Goal: Information Seeking & Learning: Learn about a topic

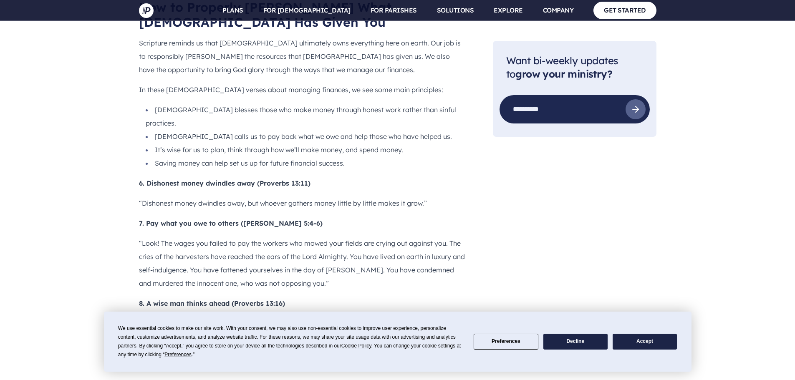
scroll to position [1168, 0]
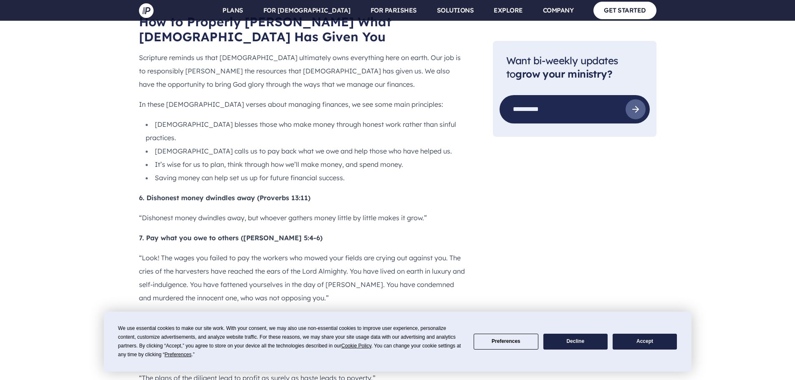
drag, startPoint x: 131, startPoint y: 225, endPoint x: 385, endPoint y: 224, distance: 254.1
click at [385, 331] on p "“A wise man thinks ahead; a fool doesn’t, and even brags about it!”" at bounding box center [302, 337] width 327 height 13
drag, startPoint x: 388, startPoint y: 259, endPoint x: 133, endPoint y: 259, distance: 255.7
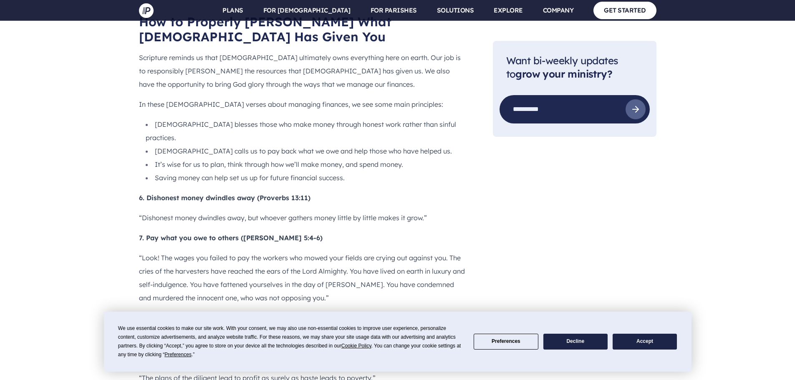
click at [371, 251] on p "“Look! The wages you failed to pay the workers who mowed your fields are crying…" at bounding box center [302, 277] width 327 height 53
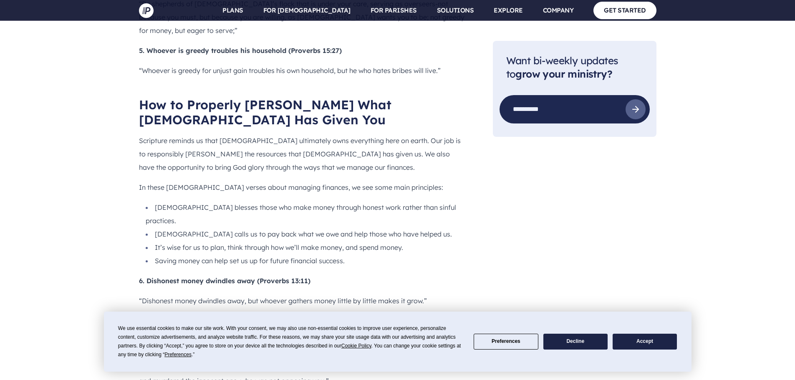
scroll to position [1085, 0]
drag, startPoint x: 138, startPoint y: 181, endPoint x: 163, endPoint y: 184, distance: 25.6
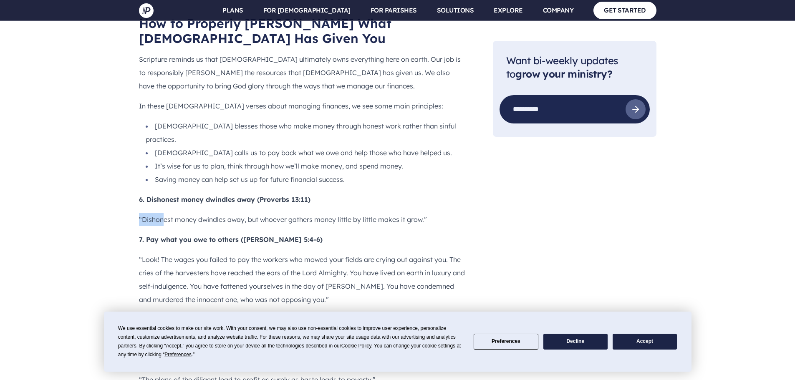
scroll to position [1168, 0]
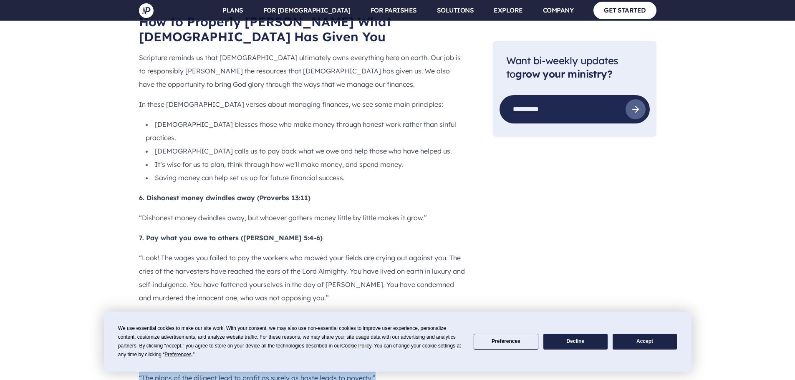
drag, startPoint x: 125, startPoint y: 257, endPoint x: 388, endPoint y: 265, distance: 263.8
copy p "“The plans of the diligent lead to profit as surely as haste leads to poverty.”"
